Goal: Task Accomplishment & Management: Complete application form

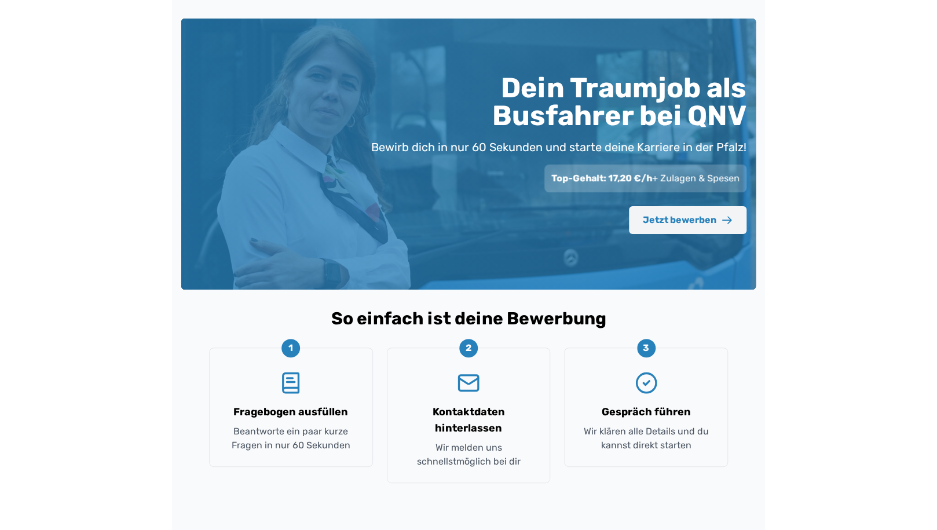
click at [687, 216] on button "Jetzt bewerben" at bounding box center [688, 220] width 118 height 28
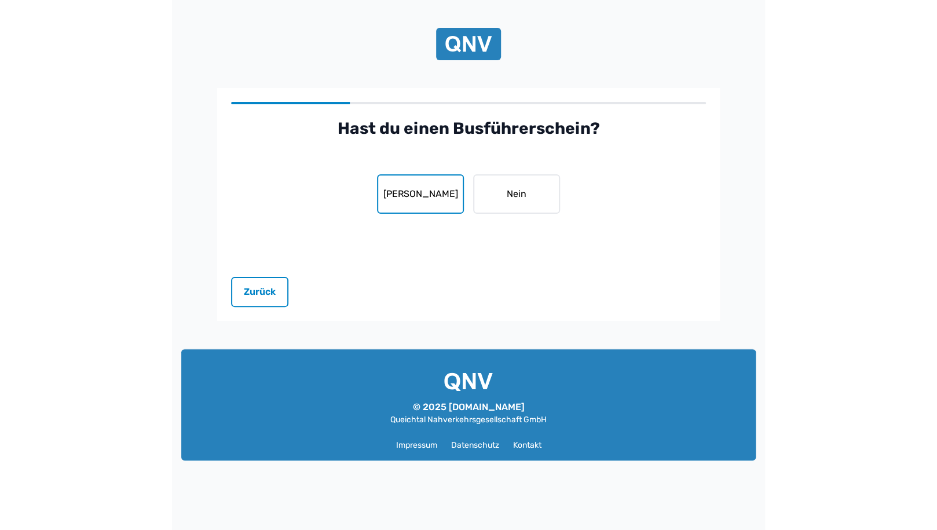
click at [422, 208] on button "[PERSON_NAME]" at bounding box center [420, 193] width 87 height 39
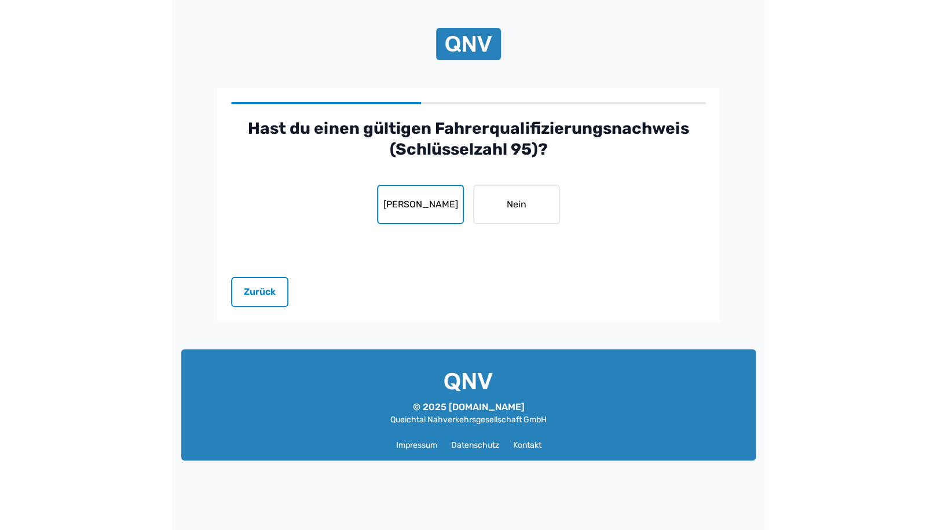
click at [445, 203] on button "[PERSON_NAME]" at bounding box center [420, 204] width 87 height 39
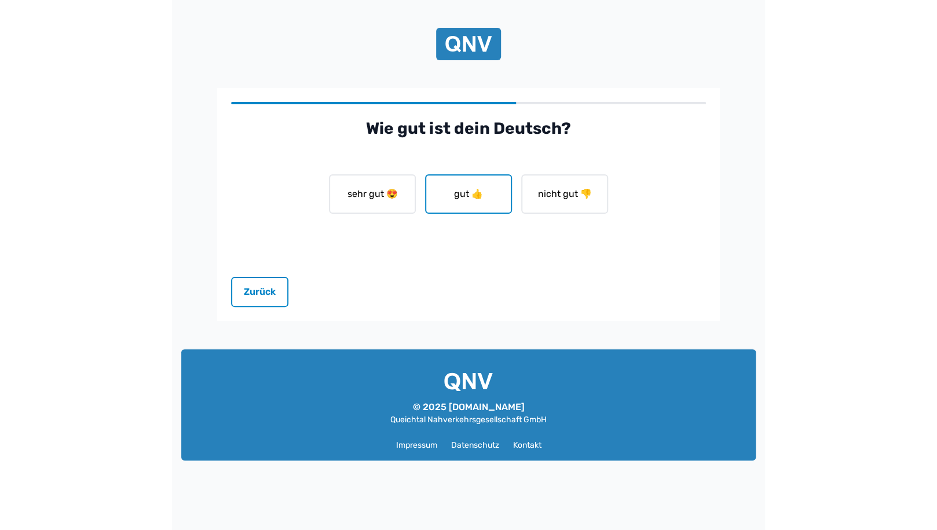
click at [475, 193] on button "gut 👍" at bounding box center [468, 193] width 87 height 39
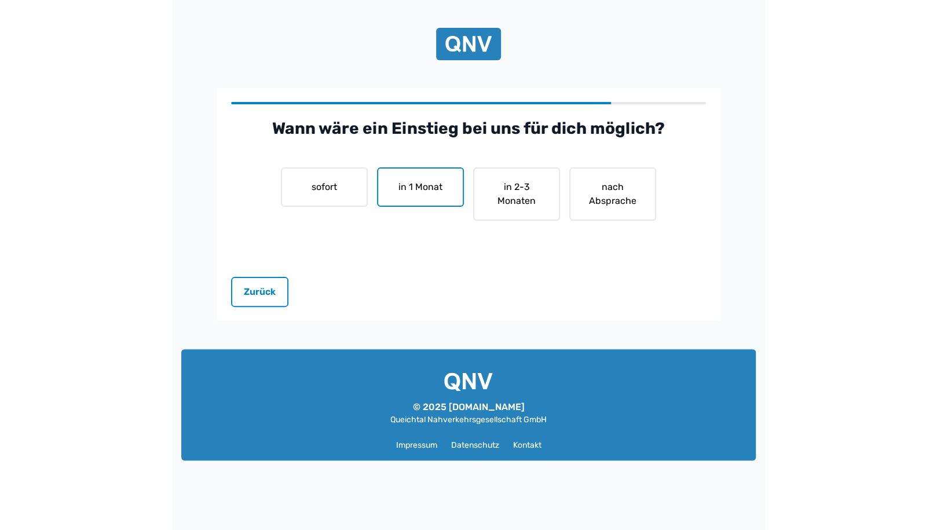
click at [428, 188] on button "in 1 Monat" at bounding box center [420, 186] width 87 height 39
